Goal: Task Accomplishment & Management: Manage account settings

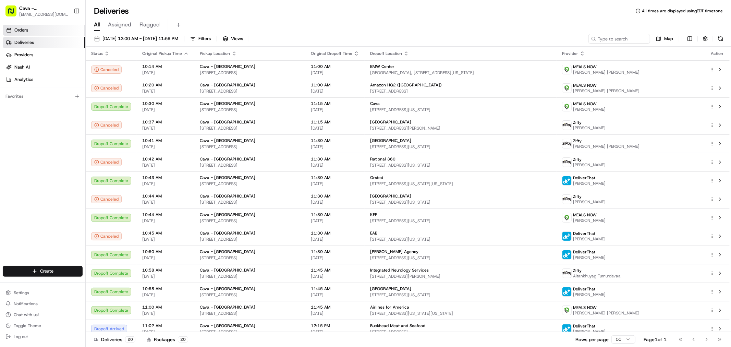
click at [30, 29] on link "Orders" at bounding box center [44, 30] width 83 height 11
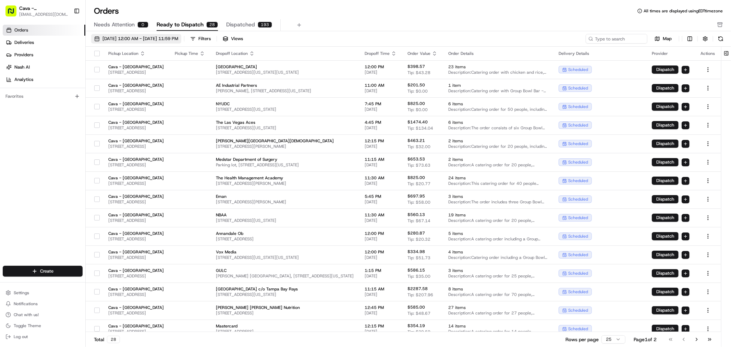
click at [175, 35] on button "[DATE] 12:00 AM - [DATE] 11:59 PM" at bounding box center [136, 39] width 90 height 10
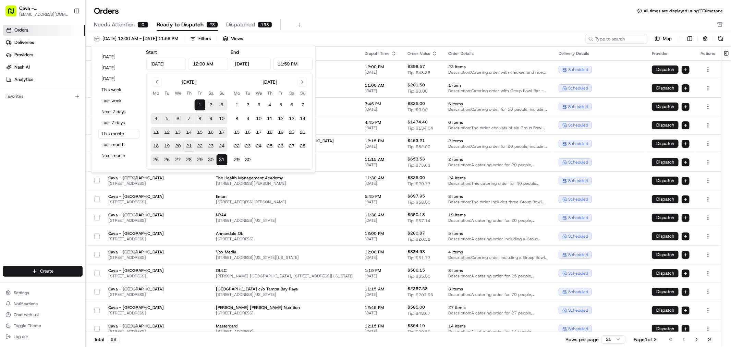
click at [197, 146] on button "22" at bounding box center [200, 145] width 11 height 11
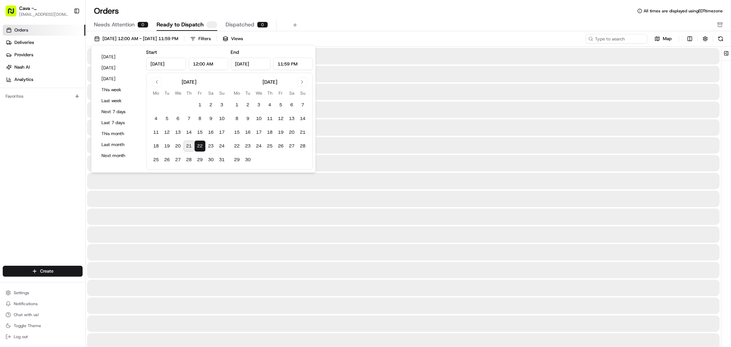
type input "[DATE]"
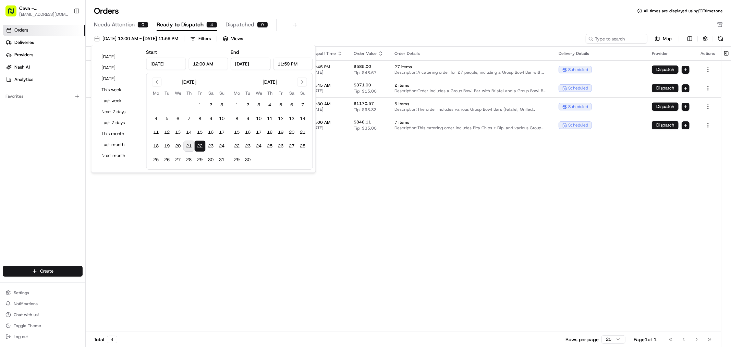
click at [182, 251] on div "Pickup Location Pickup Time Dropoff Location Dropoff Time Order Value Order Det…" at bounding box center [403, 189] width 635 height 285
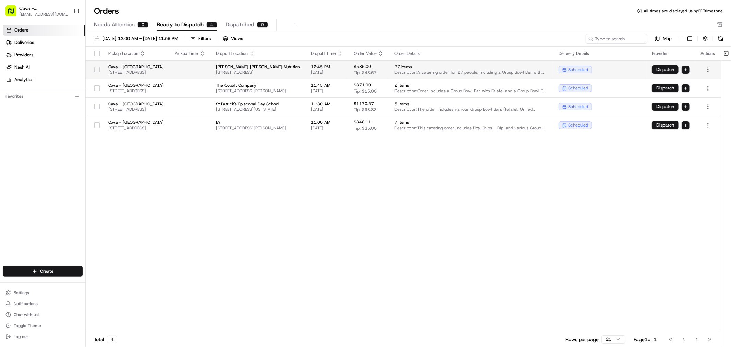
click at [97, 67] on button "button" at bounding box center [96, 69] width 5 height 5
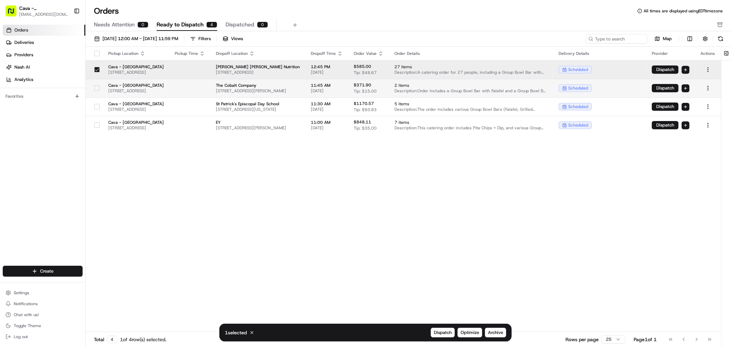
click at [98, 88] on button "button" at bounding box center [96, 87] width 5 height 5
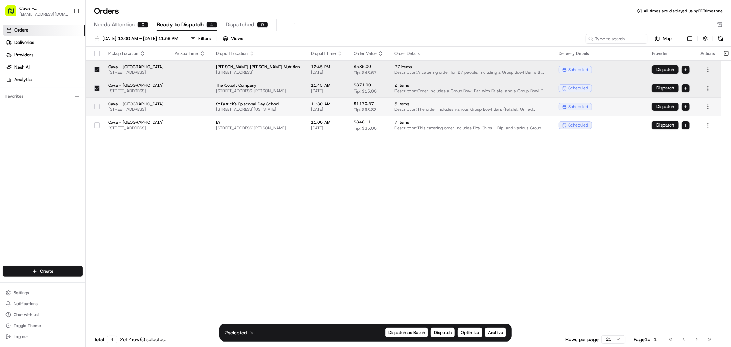
click at [96, 105] on button "button" at bounding box center [96, 106] width 5 height 5
click at [97, 125] on button "button" at bounding box center [96, 124] width 5 height 5
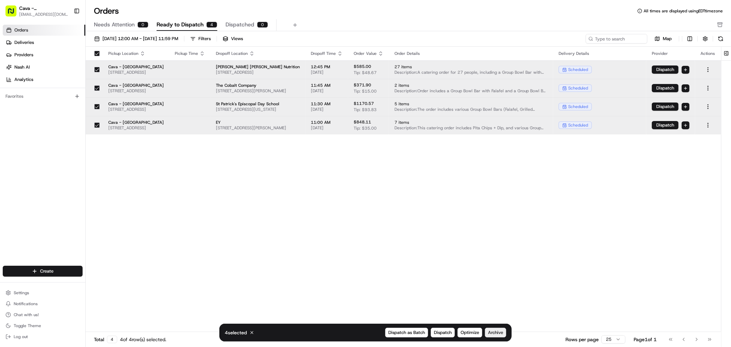
click at [501, 333] on span "Archive" at bounding box center [495, 332] width 15 height 6
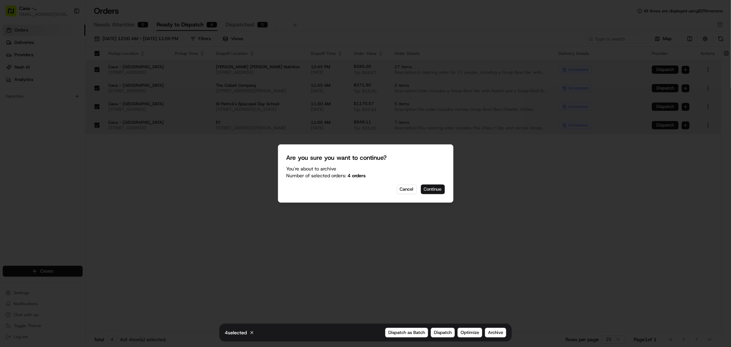
click at [426, 190] on button "Continue" at bounding box center [433, 189] width 24 height 10
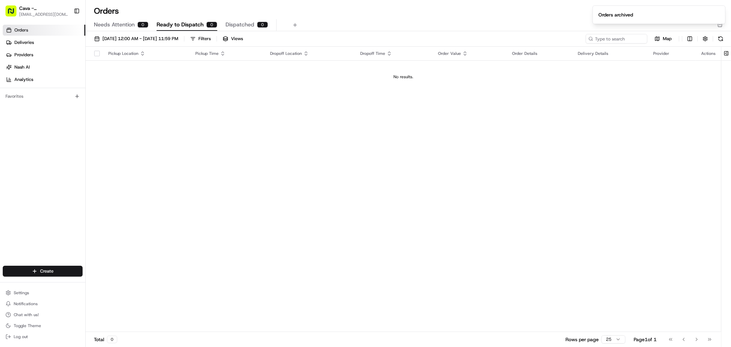
click at [402, 160] on div "Pickup Location Pickup Time Dropoff Location Dropoff Time Order Value Order Det…" at bounding box center [403, 189] width 635 height 285
